Goal: Task Accomplishment & Management: Complete application form

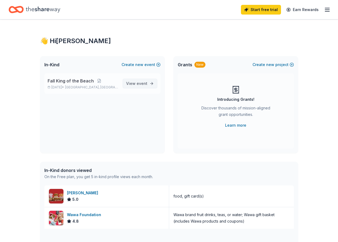
click at [137, 86] on span "View event" at bounding box center [136, 83] width 21 height 6
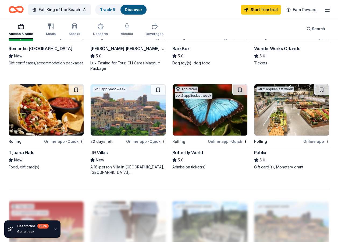
scroll to position [457, 0]
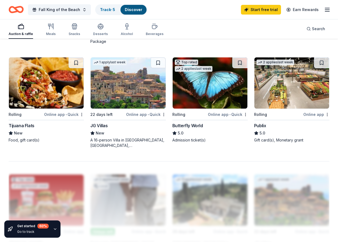
click at [39, 125] on div "Tijuana Flats" at bounding box center [46, 125] width 75 height 6
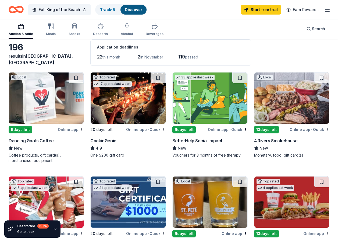
scroll to position [0, 0]
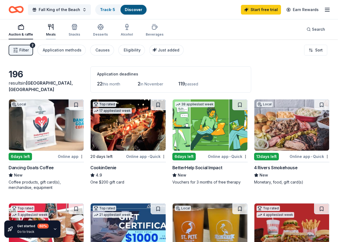
click at [51, 31] on div "Meals" at bounding box center [51, 30] width 10 height 13
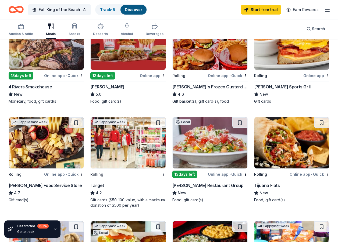
scroll to position [108, 0]
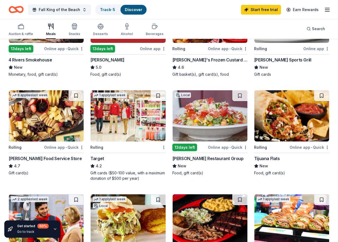
click at [121, 118] on img at bounding box center [128, 115] width 75 height 51
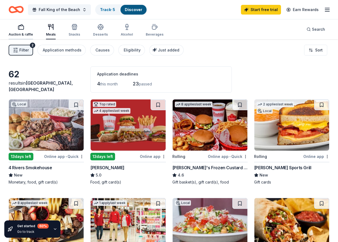
click at [20, 30] on icon "button" at bounding box center [21, 27] width 6 height 6
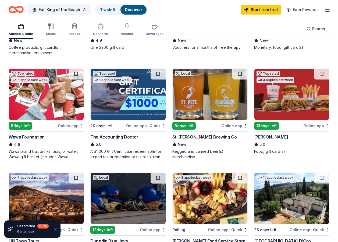
scroll to position [161, 0]
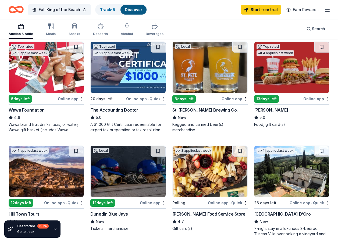
click at [23, 69] on img at bounding box center [46, 67] width 75 height 51
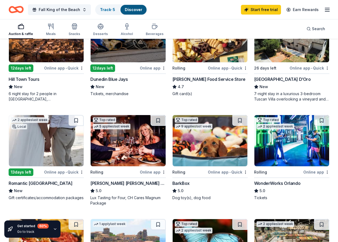
scroll to position [323, 0]
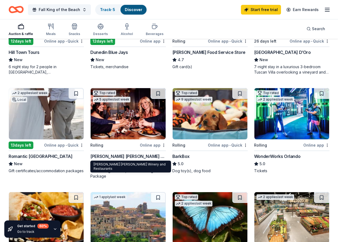
click at [126, 158] on div "[PERSON_NAME] [PERSON_NAME] Winery and Restaurants" at bounding box center [127, 156] width 75 height 6
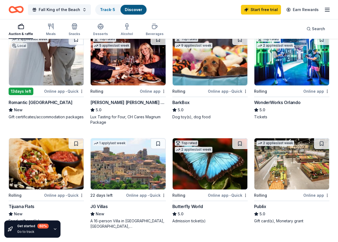
scroll to position [350, 0]
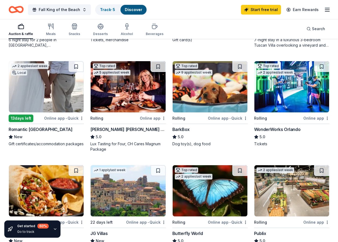
click at [29, 77] on img at bounding box center [46, 86] width 75 height 51
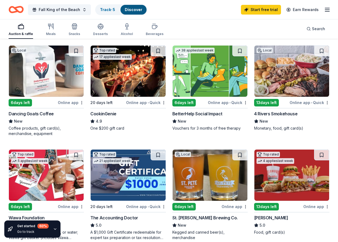
scroll to position [0, 0]
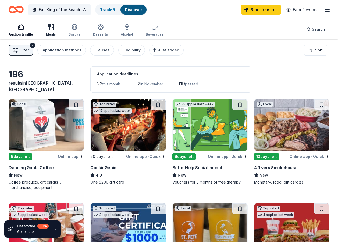
click at [53, 28] on icon "button" at bounding box center [52, 26] width 1 height 5
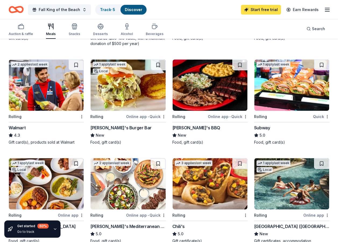
scroll to position [188, 0]
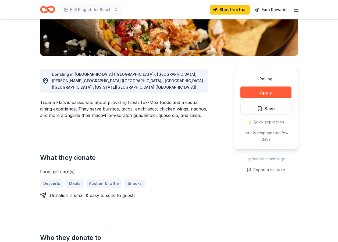
scroll to position [134, 0]
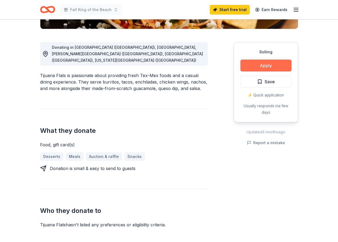
click at [282, 68] on button "Apply" at bounding box center [265, 65] width 51 height 12
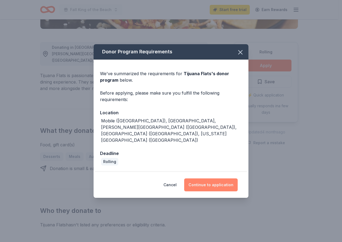
click at [207, 183] on button "Continue to application" at bounding box center [211, 184] width 54 height 13
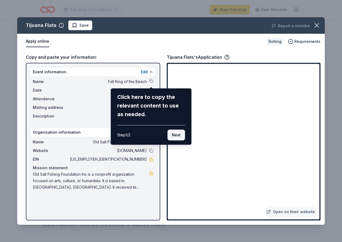
click at [178, 134] on button "Next" at bounding box center [176, 134] width 17 height 11
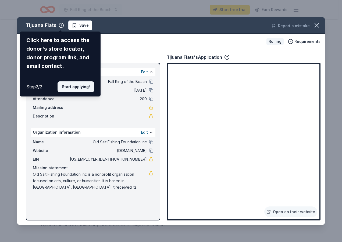
click at [80, 87] on button "Start applying!" at bounding box center [76, 86] width 37 height 11
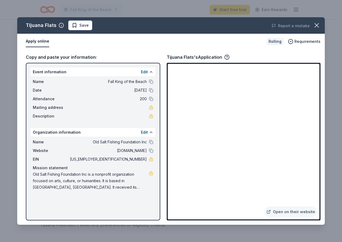
click at [289, 211] on div "Tijuana Flats Save Report a mistake Apply online Rolling Requirements Copy and …" at bounding box center [171, 120] width 308 height 207
click at [282, 211] on link "Open on their website" at bounding box center [290, 211] width 53 height 11
click at [317, 22] on icon "button" at bounding box center [317, 26] width 8 height 8
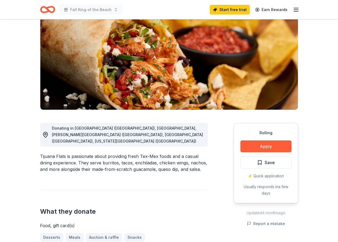
scroll to position [0, 0]
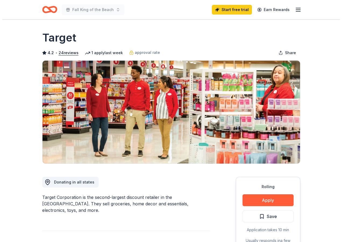
scroll to position [81, 0]
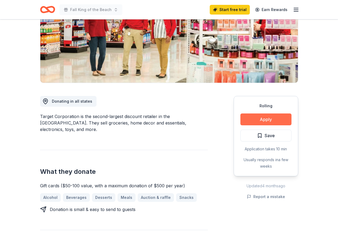
click at [256, 116] on button "Apply" at bounding box center [265, 119] width 51 height 12
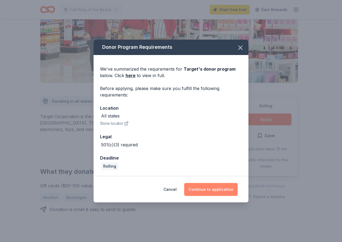
click at [196, 188] on button "Continue to application" at bounding box center [211, 189] width 54 height 13
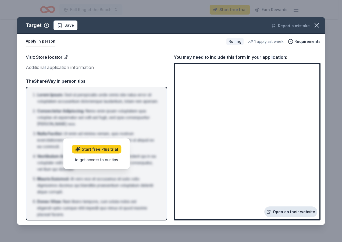
click at [280, 212] on link "Open on their website" at bounding box center [290, 211] width 53 height 11
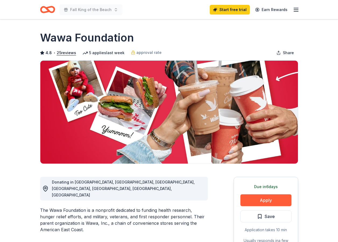
scroll to position [81, 0]
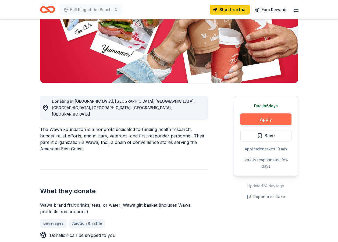
click at [272, 123] on button "Apply" at bounding box center [265, 119] width 51 height 12
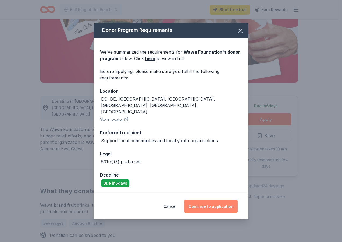
click at [224, 200] on button "Continue to application" at bounding box center [211, 206] width 54 height 13
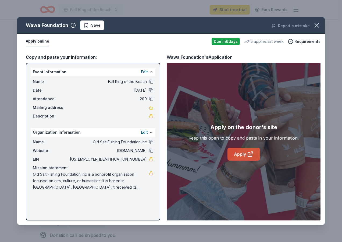
click at [251, 154] on icon at bounding box center [250, 154] width 6 height 6
click at [318, 26] on icon "button" at bounding box center [317, 26] width 8 height 8
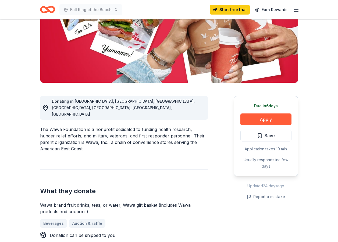
scroll to position [0, 0]
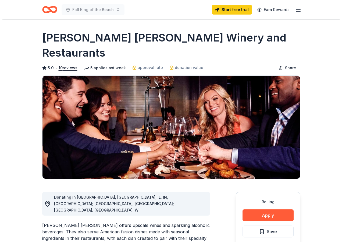
scroll to position [27, 0]
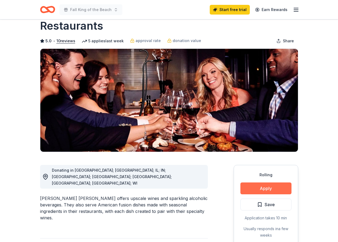
click at [260, 182] on button "Apply" at bounding box center [265, 188] width 51 height 12
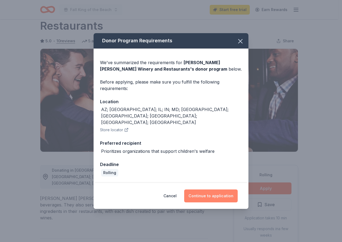
click at [222, 189] on button "Continue to application" at bounding box center [211, 195] width 54 height 13
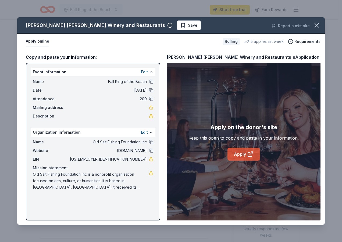
click at [246, 153] on link "Apply" at bounding box center [244, 153] width 33 height 13
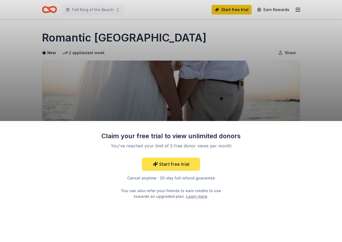
click at [177, 168] on link "Start free trial" at bounding box center [171, 163] width 58 height 13
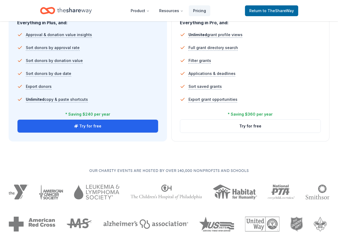
scroll to position [242, 0]
